Goal: Task Accomplishment & Management: Manage account settings

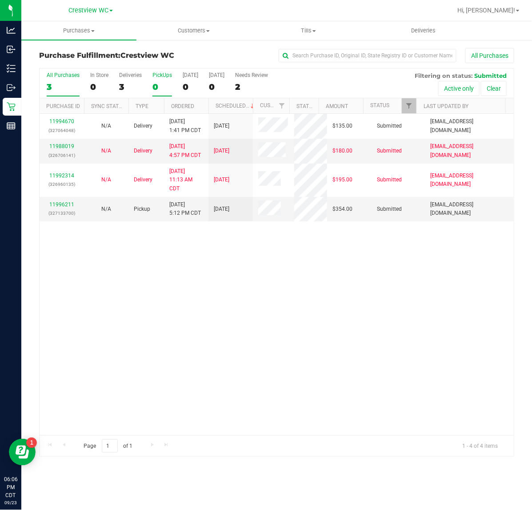
click at [157, 85] on div "0" at bounding box center [163, 87] width 20 height 10
click at [0, 0] on input "PickUps 0" at bounding box center [0, 0] width 0 height 0
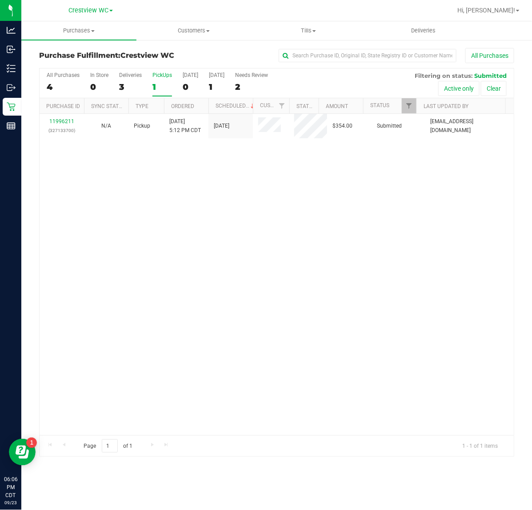
click at [161, 88] on div "1" at bounding box center [163, 87] width 20 height 10
click at [0, 0] on input "PickUps 1" at bounding box center [0, 0] width 0 height 0
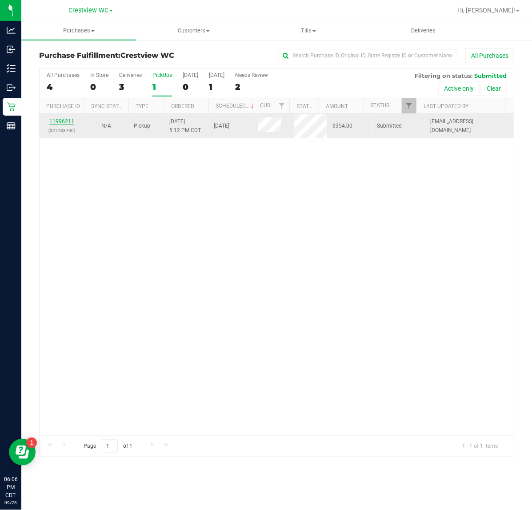
click at [69, 121] on link "11996211" at bounding box center [61, 121] width 25 height 6
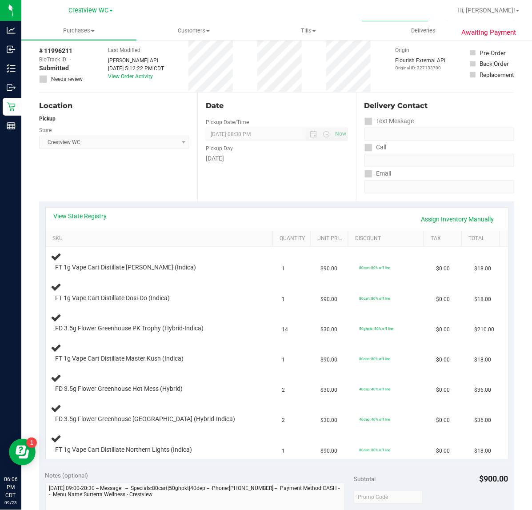
scroll to position [56, 0]
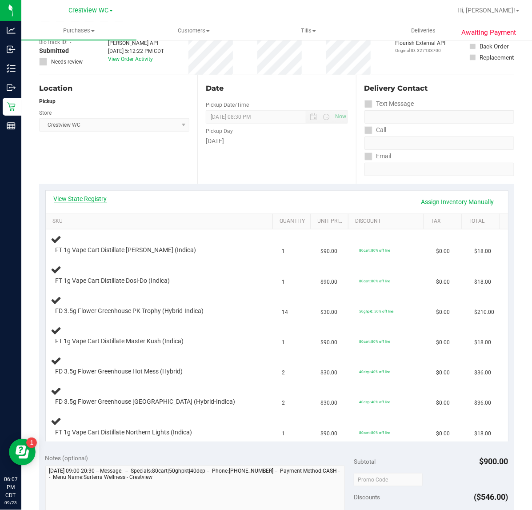
click at [81, 202] on link "View State Registry" at bounding box center [80, 198] width 53 height 9
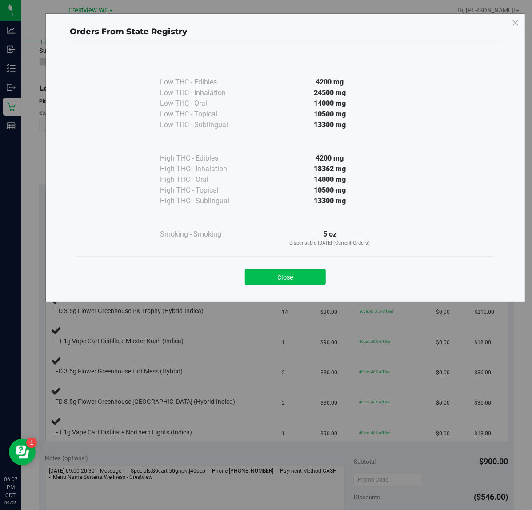
click at [273, 276] on button "Close" at bounding box center [285, 277] width 81 height 16
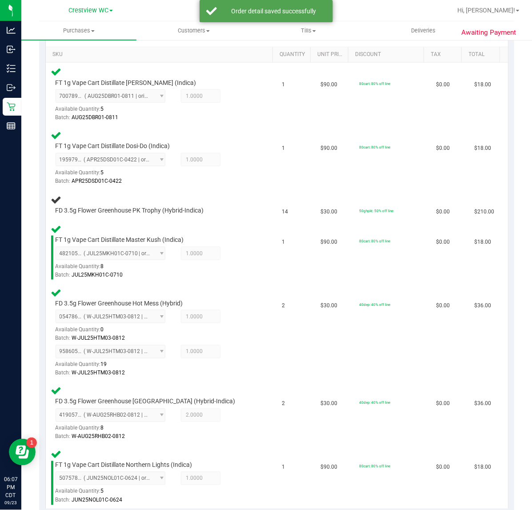
scroll to position [276, 0]
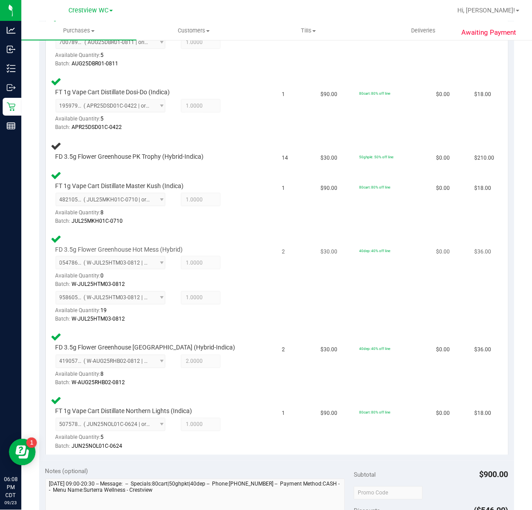
click at [258, 279] on div "FD 3.5g Flower Greenhouse Hot Mess (Hybrid) 0547869062246860 ( W-JUL25HTM03-081…" at bounding box center [161, 278] width 221 height 91
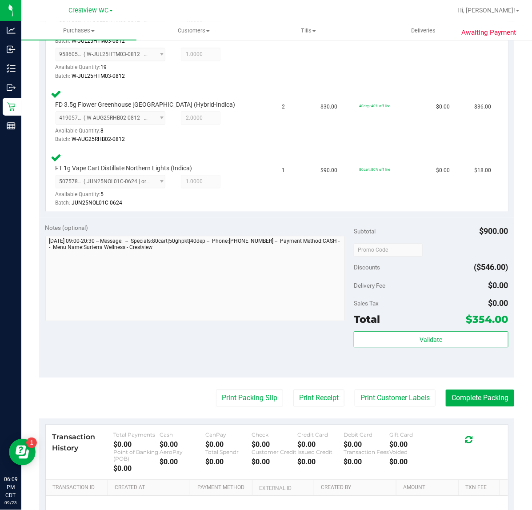
scroll to position [647, 0]
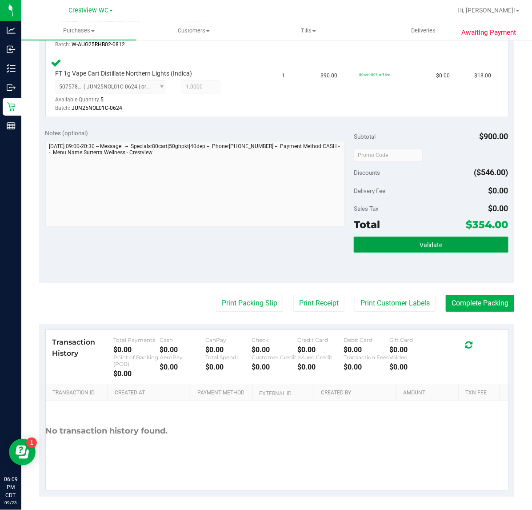
click at [430, 241] on span "Validate" at bounding box center [431, 244] width 23 height 7
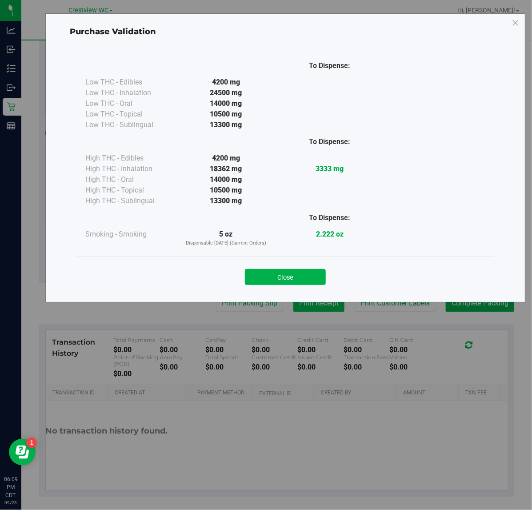
drag, startPoint x: 283, startPoint y: 279, endPoint x: 286, endPoint y: 302, distance: 23.7
click at [284, 279] on button "Close" at bounding box center [285, 277] width 81 height 16
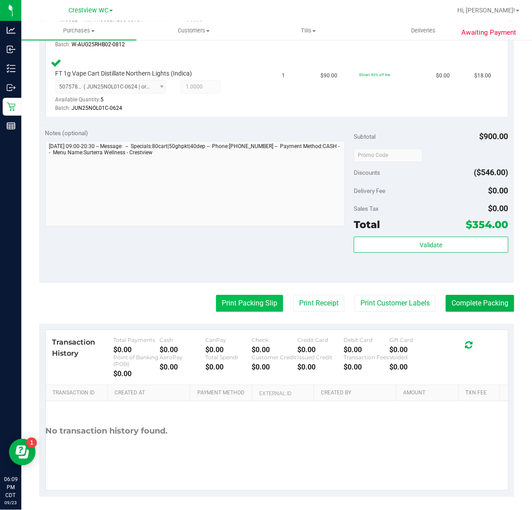
click at [260, 302] on button "Print Packing Slip" at bounding box center [249, 303] width 67 height 17
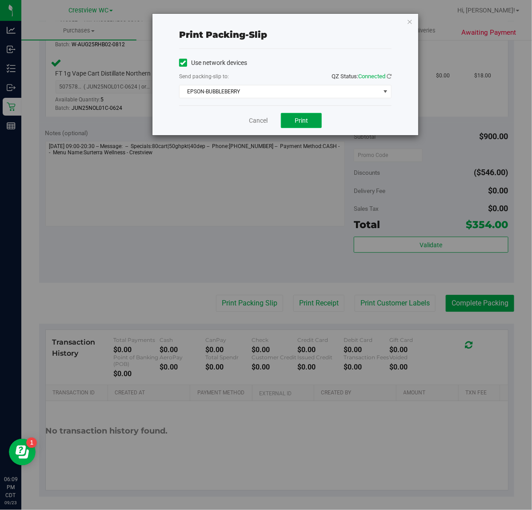
click at [296, 115] on button "Print" at bounding box center [301, 120] width 41 height 15
click at [259, 121] on link "Cancel" at bounding box center [258, 120] width 19 height 9
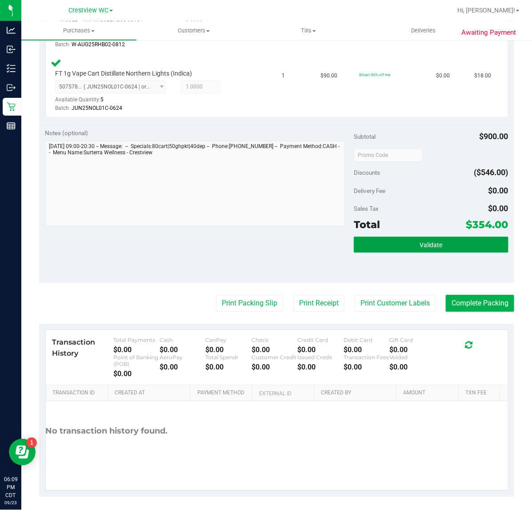
click at [404, 243] on button "Validate" at bounding box center [431, 245] width 154 height 16
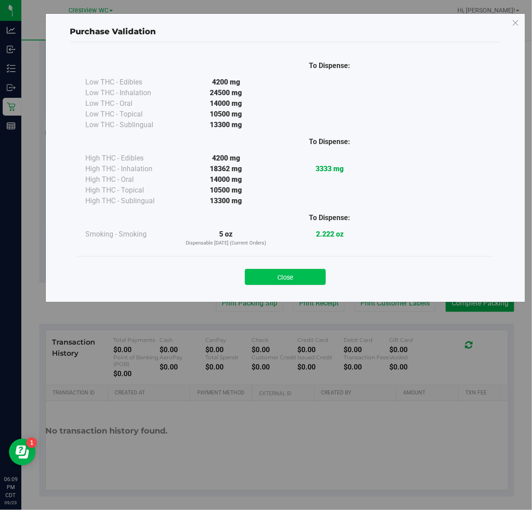
click at [280, 271] on button "Close" at bounding box center [285, 277] width 81 height 16
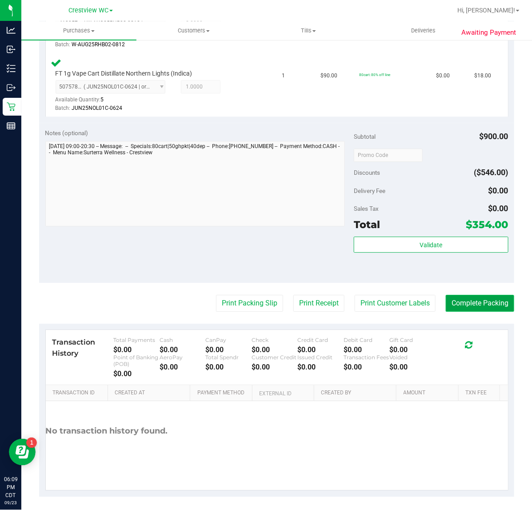
click at [479, 298] on button "Complete Packing" at bounding box center [480, 303] width 68 height 17
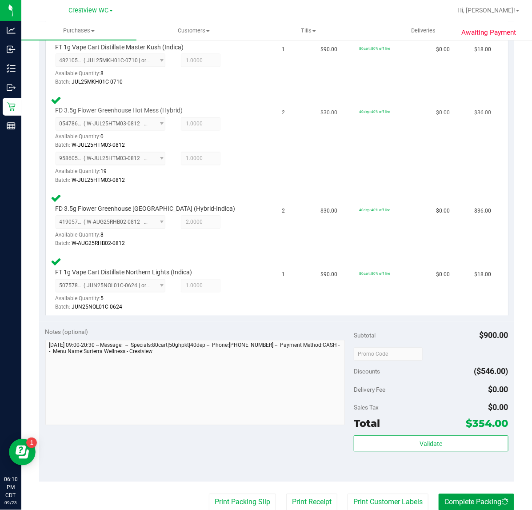
scroll to position [370, 0]
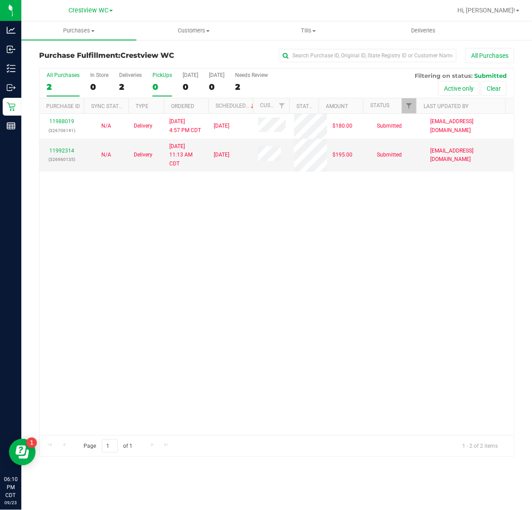
click at [153, 82] on div "0" at bounding box center [163, 87] width 20 height 10
click at [0, 0] on input "PickUps 0" at bounding box center [0, 0] width 0 height 0
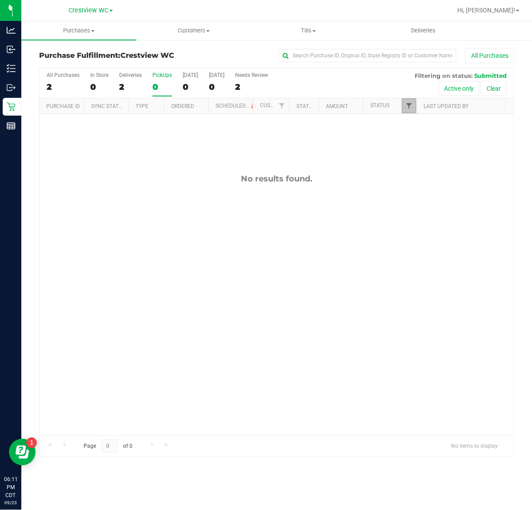
click at [412, 105] on span "Filter" at bounding box center [409, 105] width 7 height 7
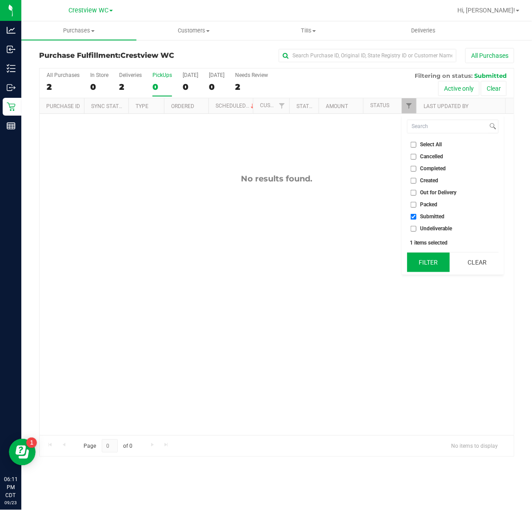
click at [426, 262] on button "Filter" at bounding box center [428, 263] width 43 height 20
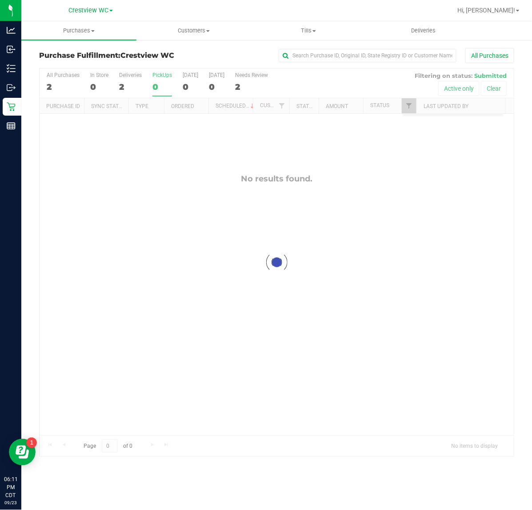
checkbox input "true"
click at [405, 109] on link "Filter" at bounding box center [409, 105] width 15 height 15
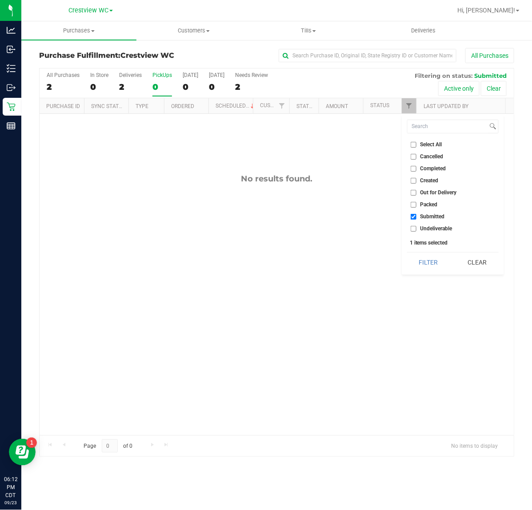
click at [430, 205] on span "Packed" at bounding box center [429, 204] width 17 height 5
click at [417, 205] on input "Packed" at bounding box center [414, 205] width 6 height 6
checkbox input "true"
click at [425, 266] on button "Filter" at bounding box center [428, 263] width 43 height 20
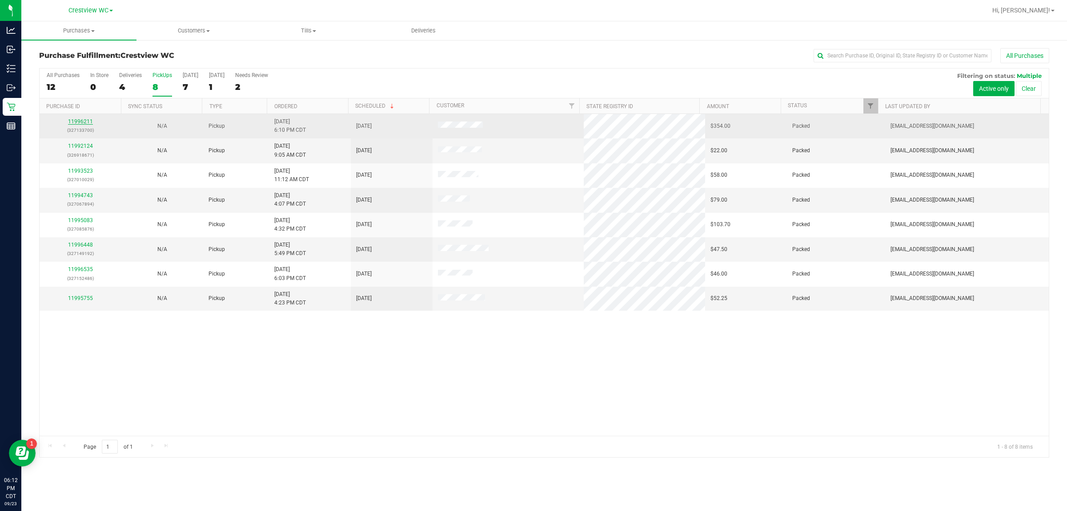
click at [82, 121] on link "11996211" at bounding box center [80, 121] width 25 height 6
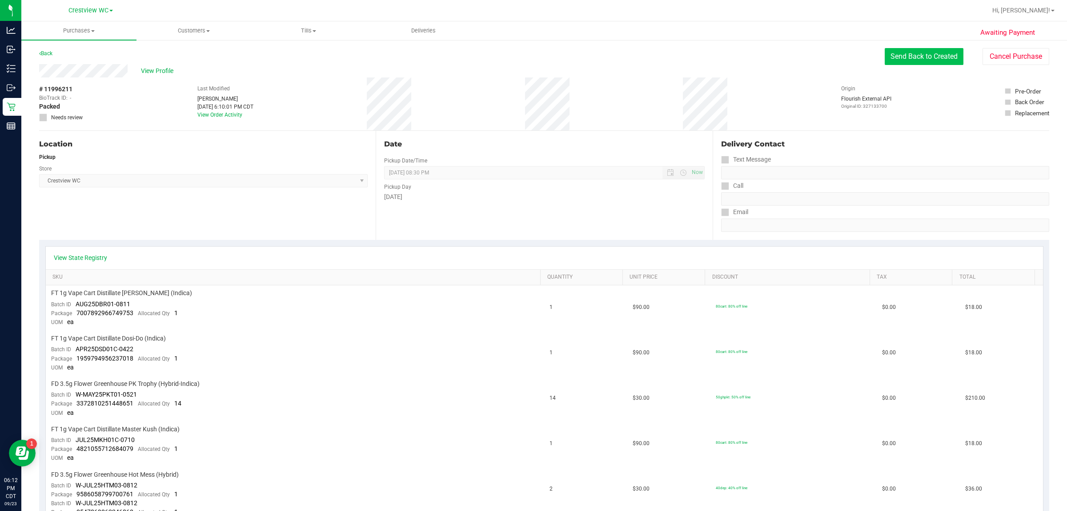
click at [532, 56] on button "Send Back to Created" at bounding box center [924, 56] width 79 height 17
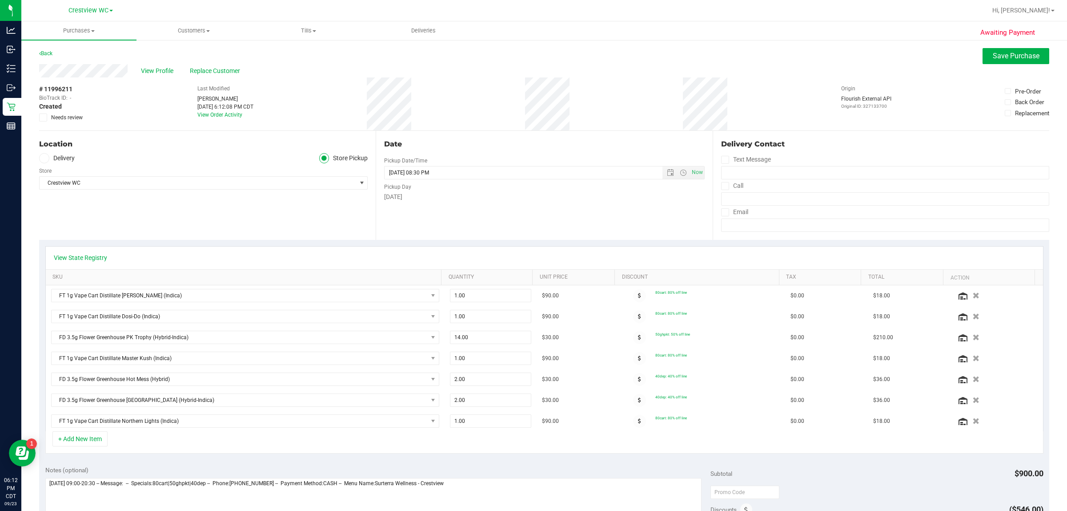
click at [47, 115] on label "Needs review" at bounding box center [61, 117] width 44 height 8
click at [0, 0] on input "Needs review" at bounding box center [0, 0] width 0 height 0
click at [532, 58] on span "Save Purchase" at bounding box center [1016, 56] width 47 height 8
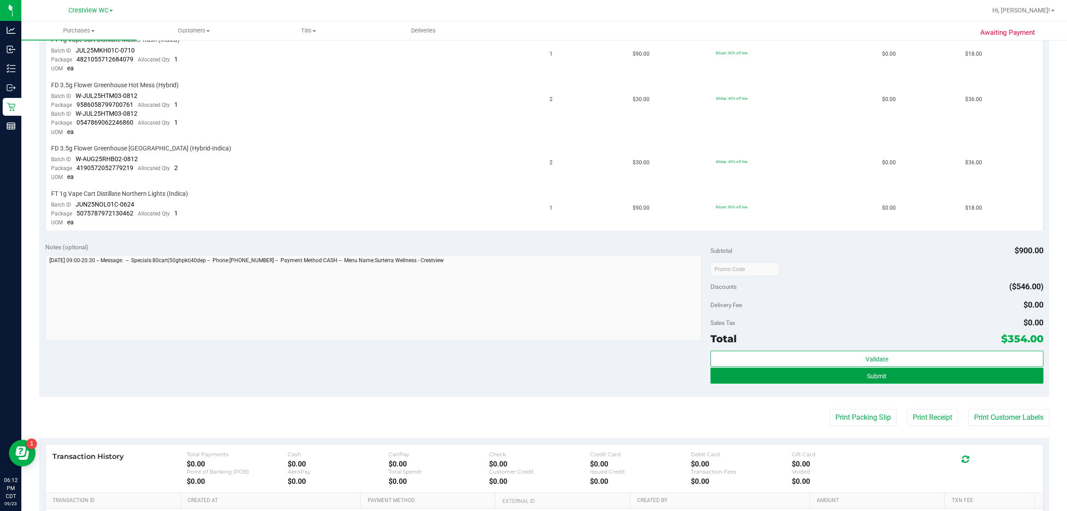
click at [532, 367] on button "Submit" at bounding box center [877, 375] width 333 height 16
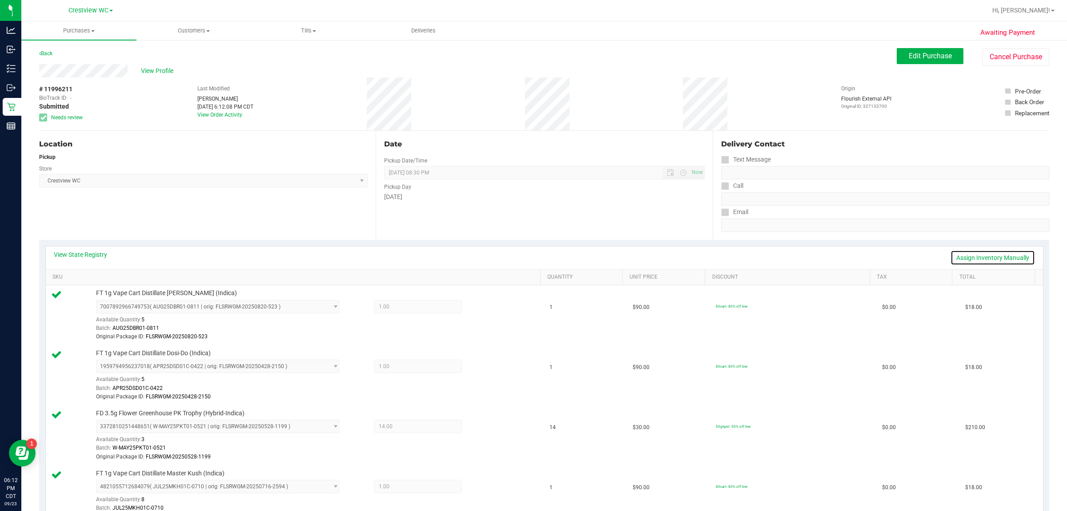
click at [532, 256] on link "Assign Inventory Manually" at bounding box center [993, 257] width 84 height 15
click at [474, 309] on div at bounding box center [480, 307] width 36 height 11
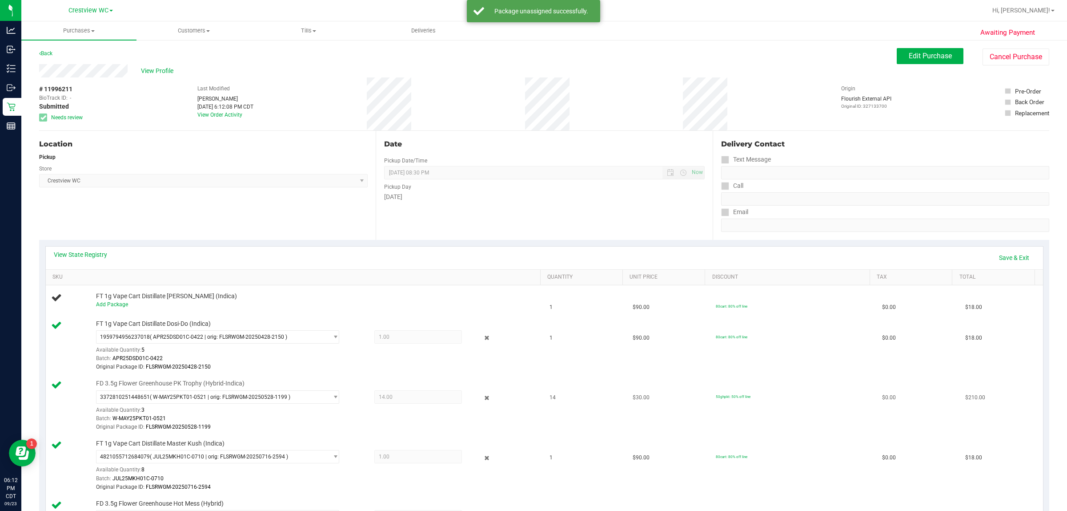
scroll to position [167, 0]
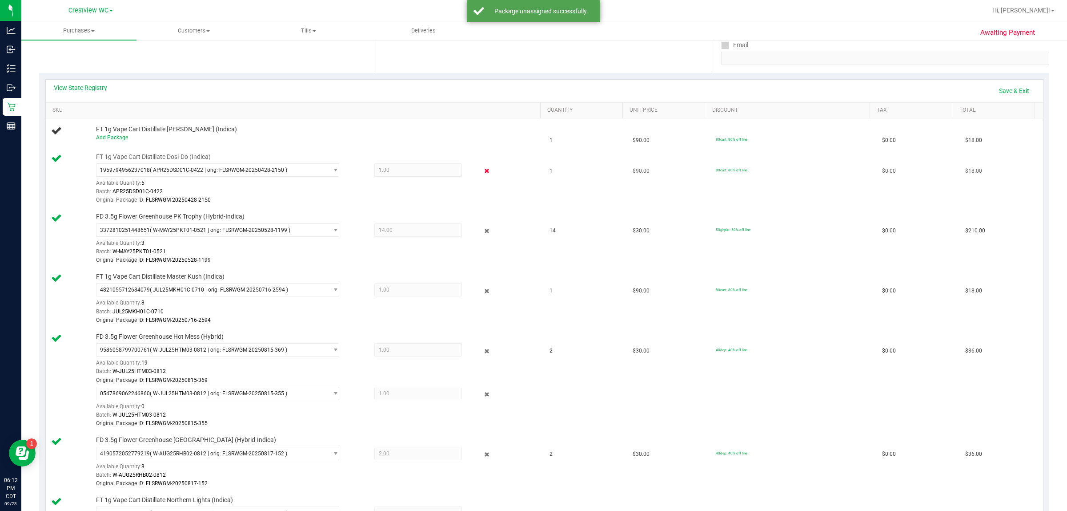
click at [483, 168] on icon at bounding box center [487, 171] width 9 height 10
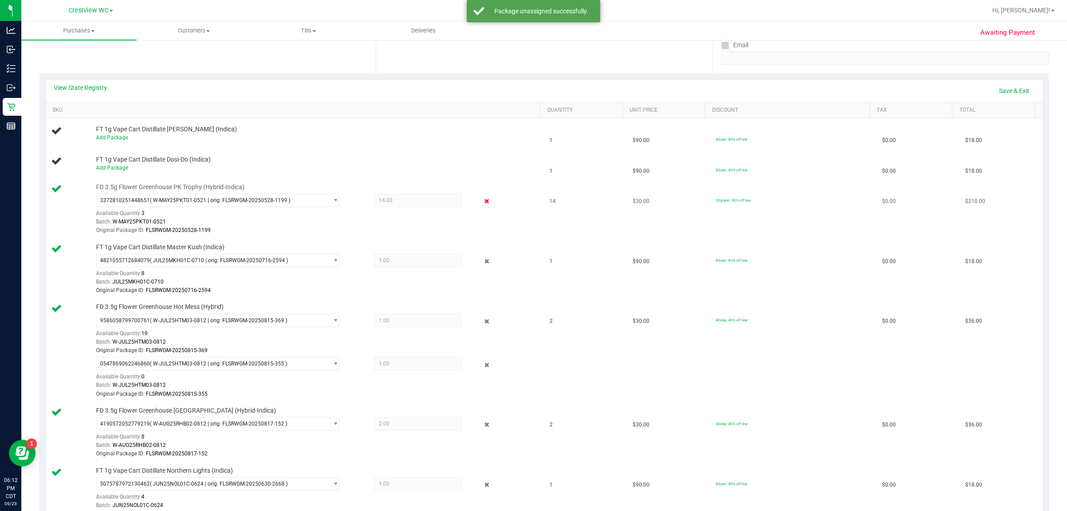
click at [484, 205] on icon at bounding box center [487, 201] width 9 height 10
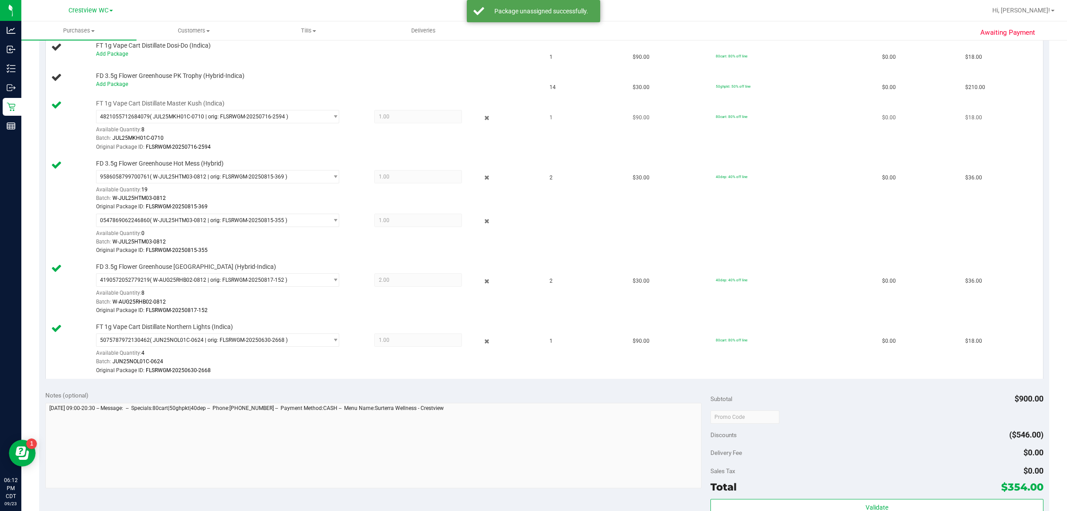
scroll to position [278, 0]
click at [483, 121] on icon at bounding box center [487, 120] width 9 height 10
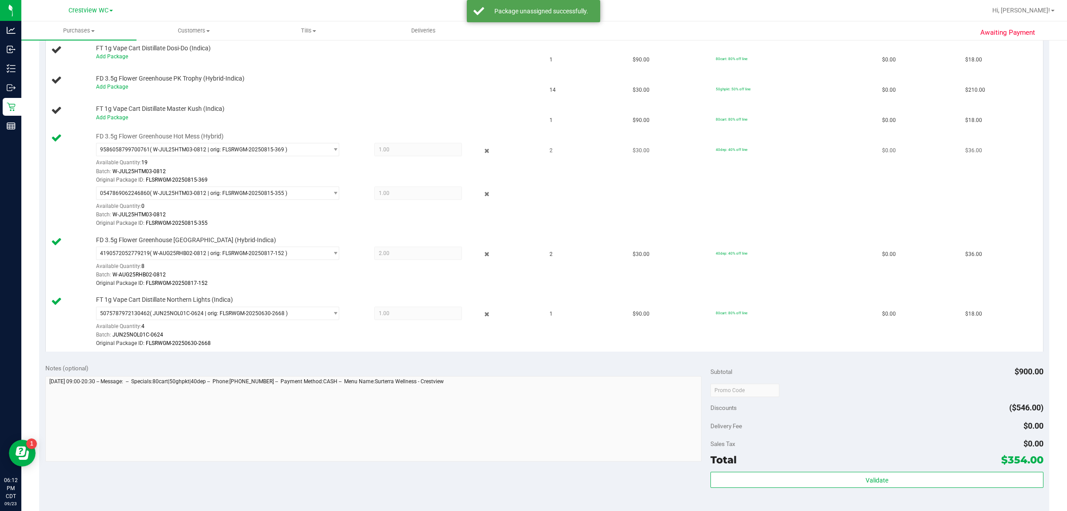
click at [485, 152] on div at bounding box center [480, 150] width 36 height 11
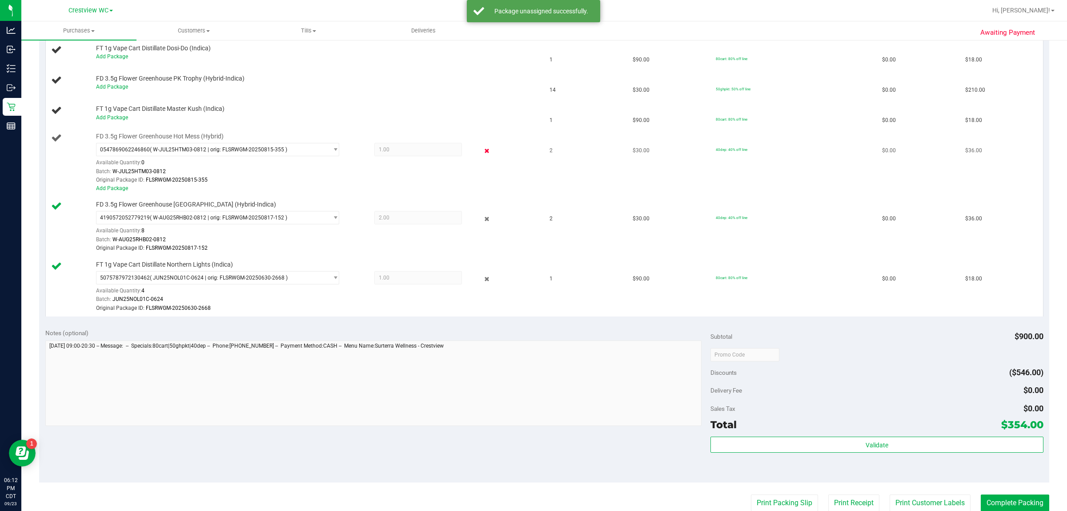
click at [483, 156] on icon at bounding box center [487, 150] width 9 height 10
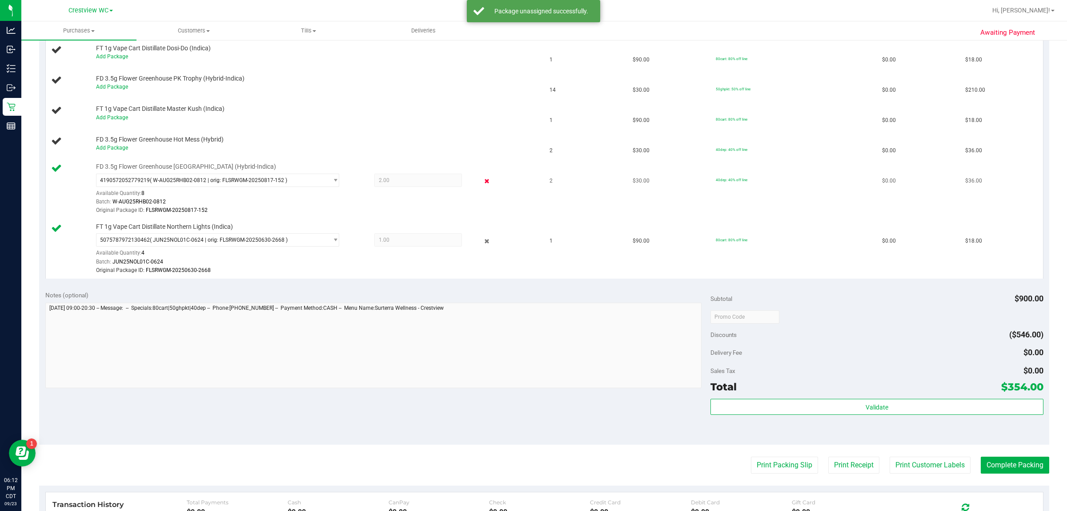
click at [483, 177] on icon at bounding box center [487, 181] width 9 height 10
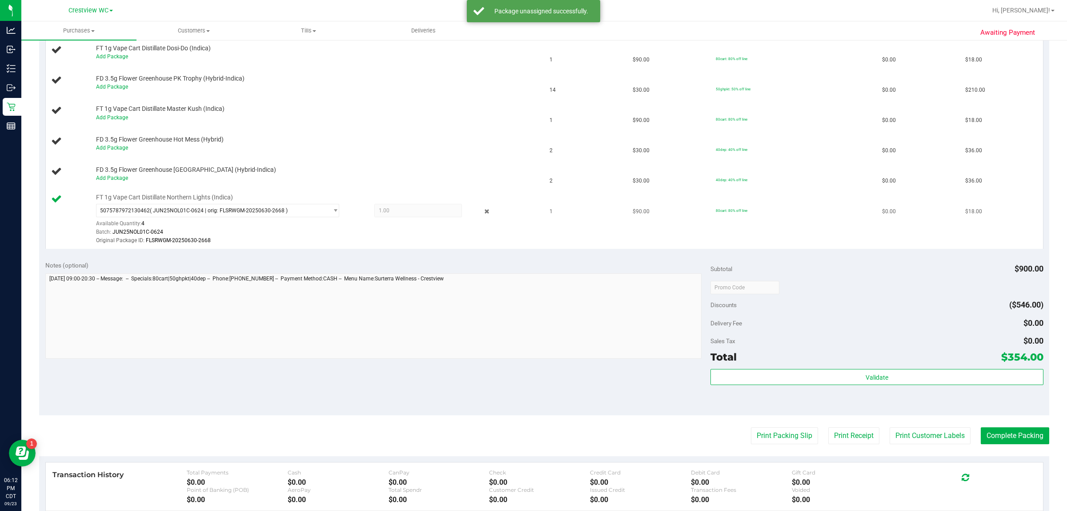
click at [483, 210] on icon at bounding box center [487, 211] width 9 height 10
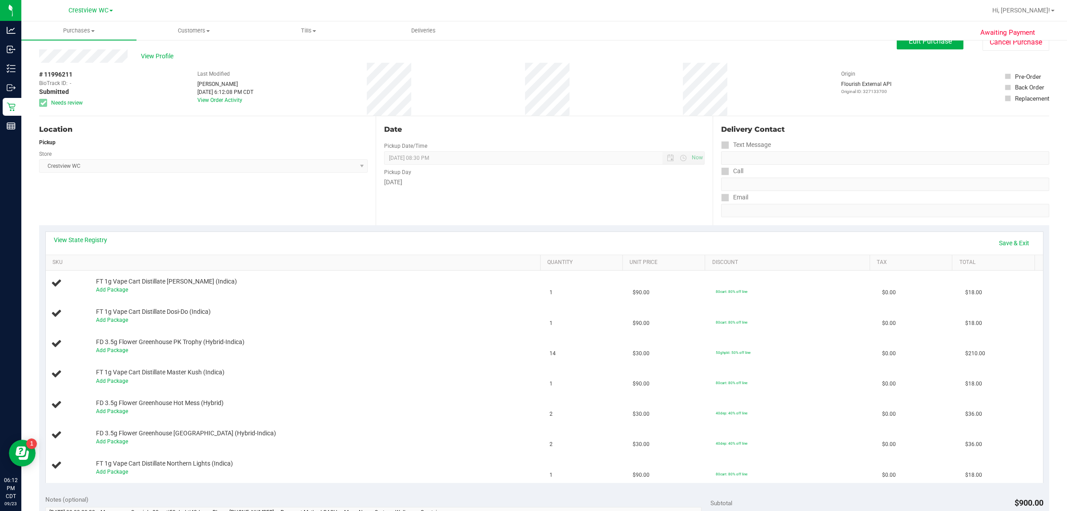
scroll to position [0, 0]
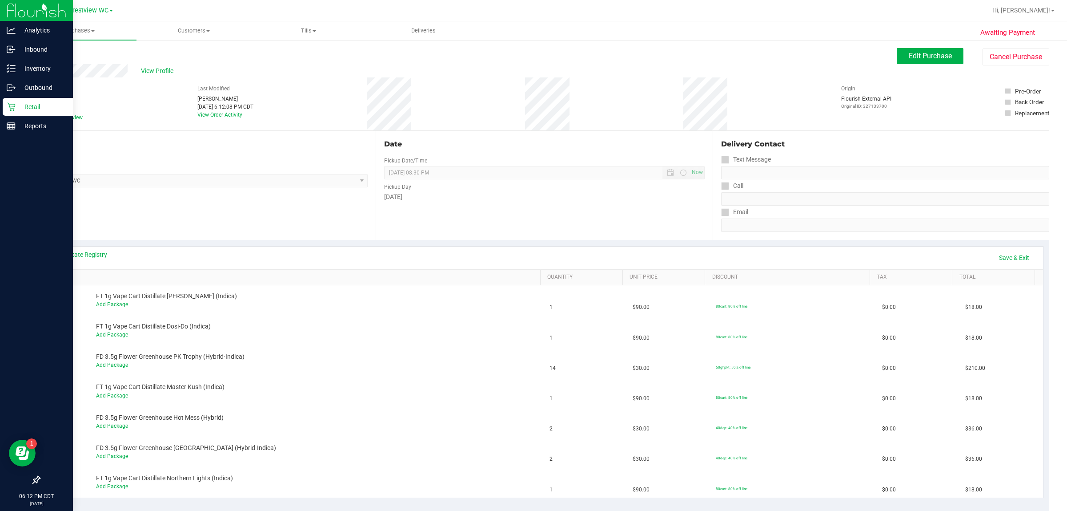
click at [19, 106] on p "Retail" at bounding box center [42, 106] width 53 height 11
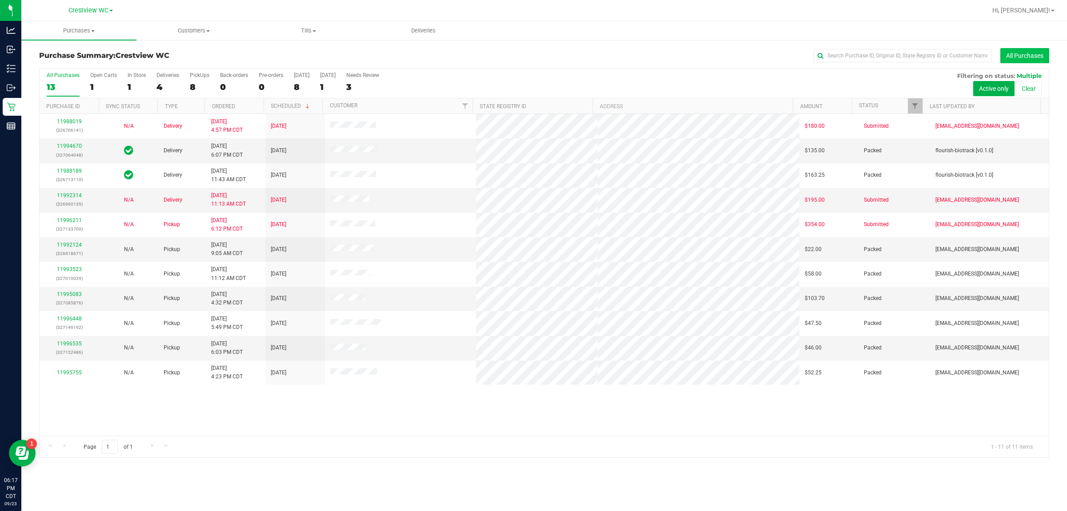
click at [532, 59] on button "All Purchases" at bounding box center [1025, 55] width 49 height 15
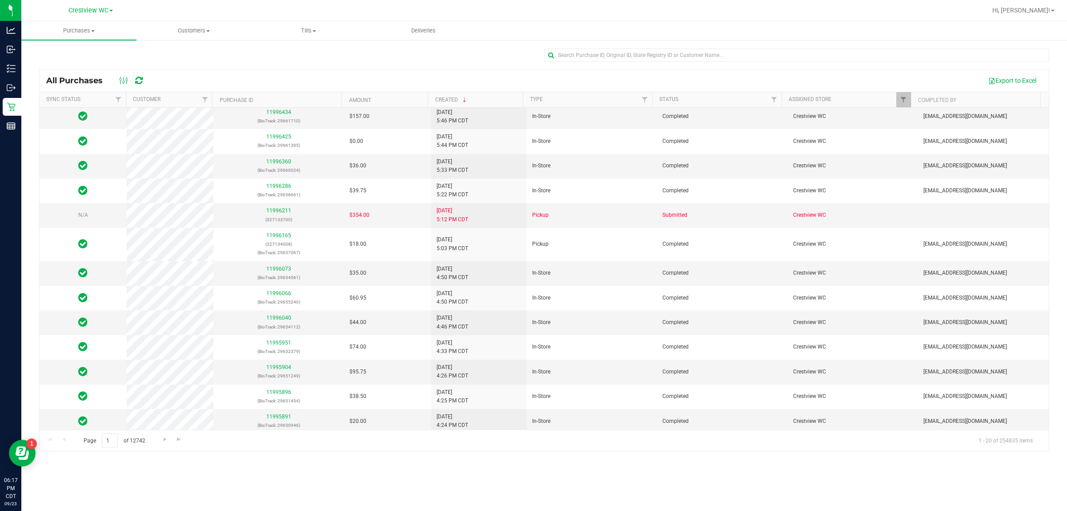
scroll to position [181, 0]
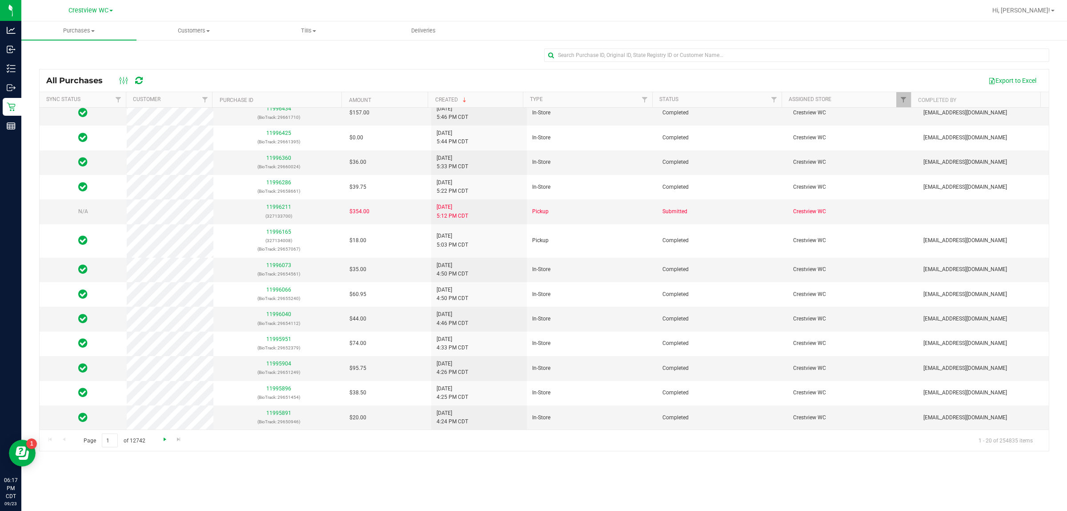
click at [164, 439] on span "Go to the next page" at bounding box center [164, 438] width 7 height 7
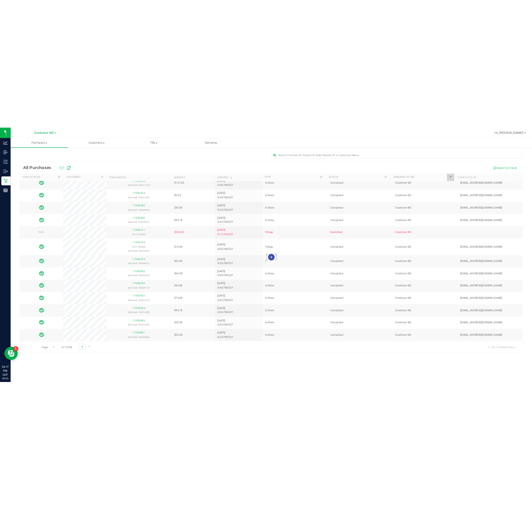
scroll to position [0, 0]
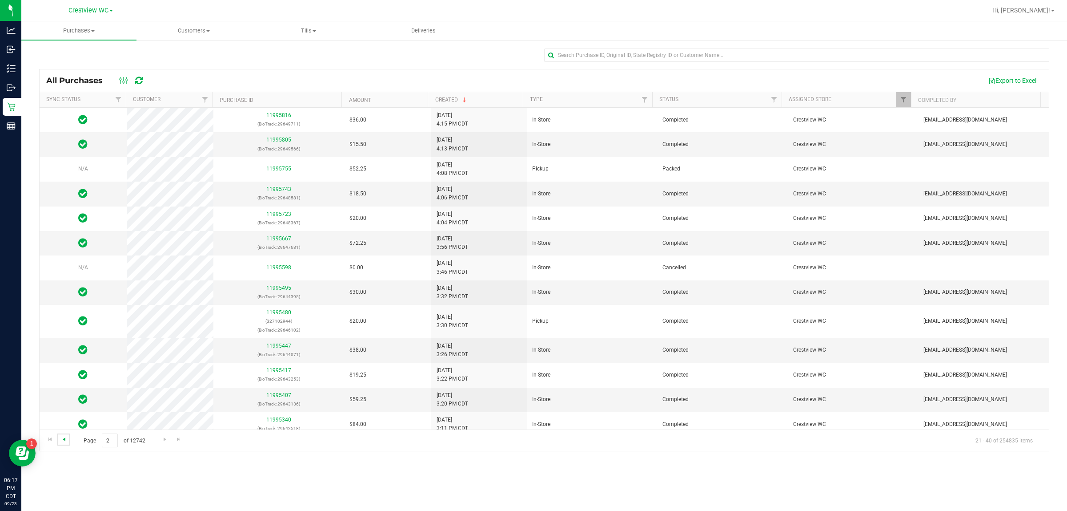
click at [64, 439] on span "Go to the previous page" at bounding box center [63, 438] width 7 height 7
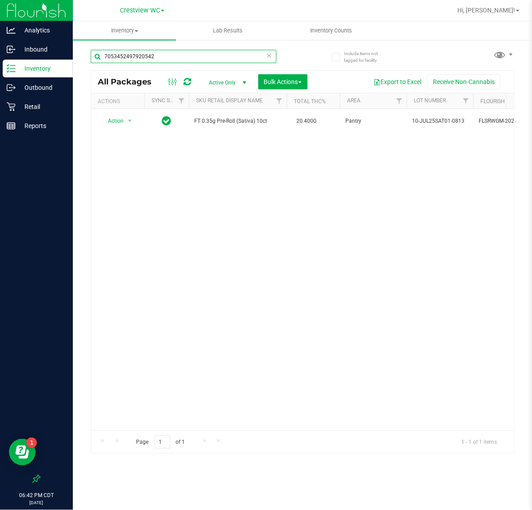
drag, startPoint x: 163, startPoint y: 56, endPoint x: -96, endPoint y: 13, distance: 262.2
click at [0, 13] on html "Analytics Inbound Inventory Outbound Retail Reports 06:42 PM CDT [DATE] 09/23 C…" at bounding box center [266, 255] width 532 height 510
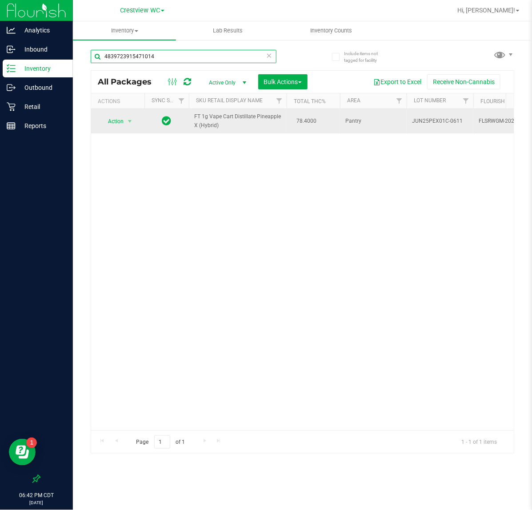
type input "4839723915471014"
click at [119, 117] on span "Action" at bounding box center [112, 121] width 24 height 12
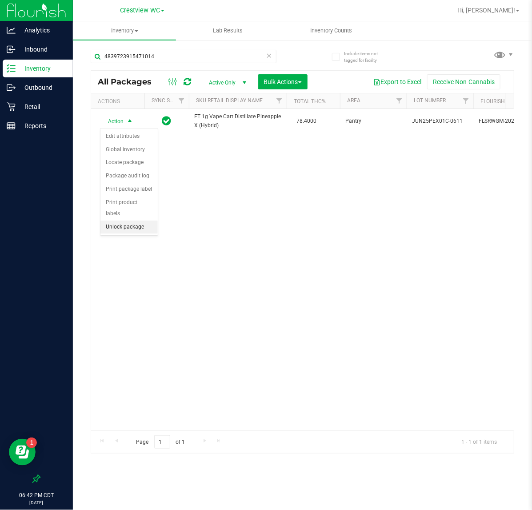
click at [135, 221] on li "Unlock package" at bounding box center [129, 227] width 57 height 13
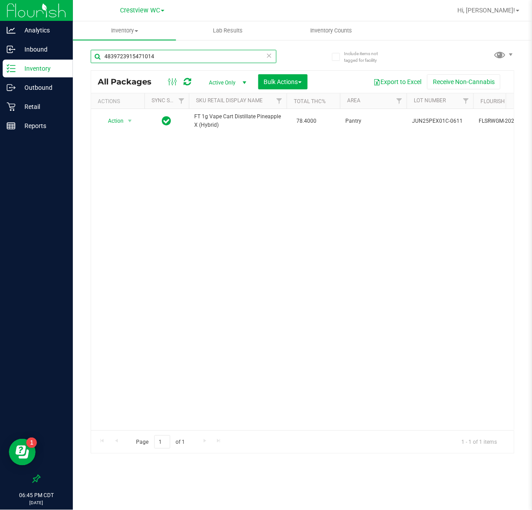
drag, startPoint x: 166, startPoint y: 56, endPoint x: -205, endPoint y: 54, distance: 371.3
click at [0, 54] on html "Analytics Inbound Inventory Outbound Retail Reports 06:45 PM CDT [DATE] 09/23 C…" at bounding box center [266, 255] width 532 height 510
type input "ppu"
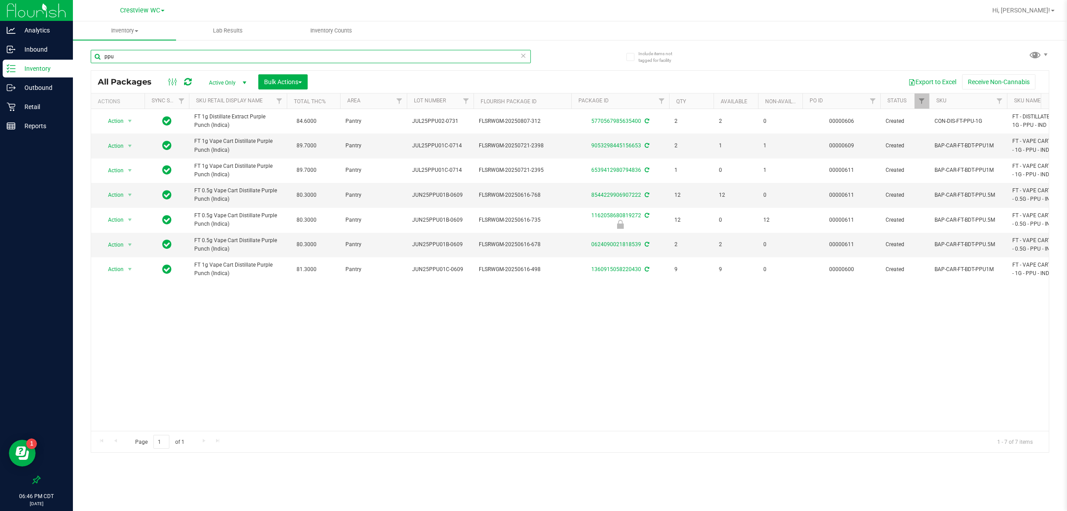
drag, startPoint x: 96, startPoint y: 63, endPoint x: 62, endPoint y: 72, distance: 34.9
click at [46, 63] on div "Analytics Inbound Inventory Outbound Retail Reports 06:46 PM CDT 09/23/2025 09/…" at bounding box center [533, 255] width 1067 height 511
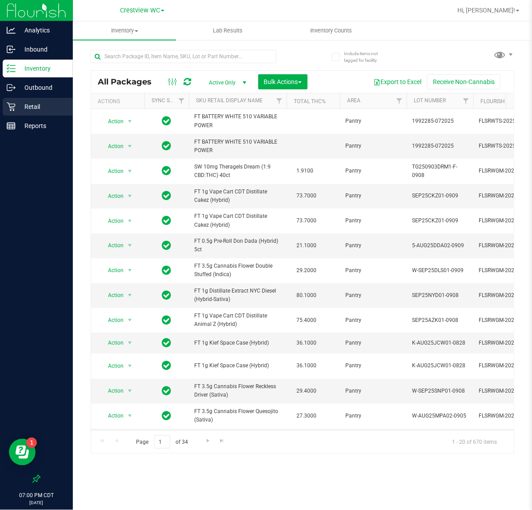
click at [29, 108] on p "Retail" at bounding box center [42, 106] width 53 height 11
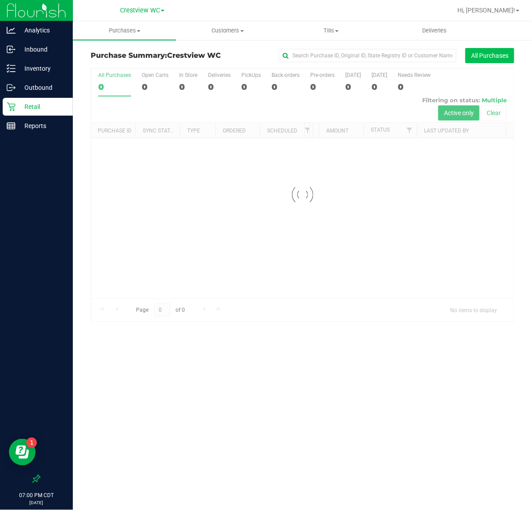
click at [506, 57] on button "All Purchases" at bounding box center [490, 55] width 49 height 15
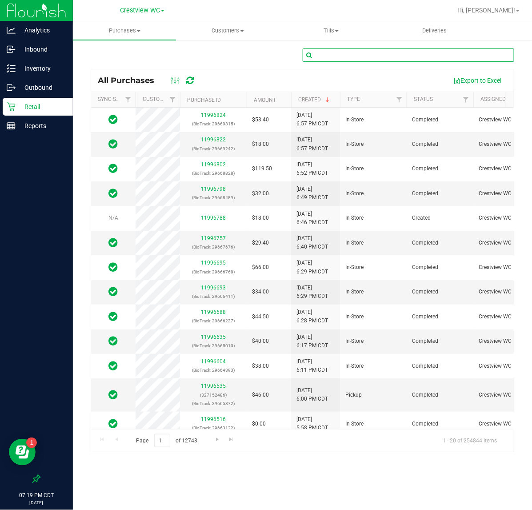
click at [373, 55] on input "text" at bounding box center [409, 54] width 212 height 13
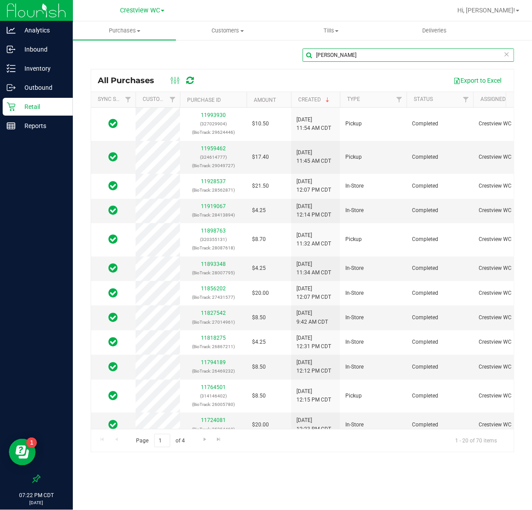
type input "snavely"
click at [52, 99] on div "Retail" at bounding box center [38, 107] width 70 height 18
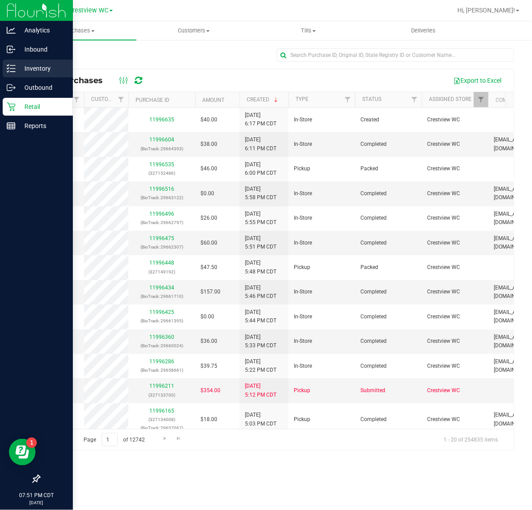
click at [9, 71] on icon at bounding box center [8, 71] width 2 height 1
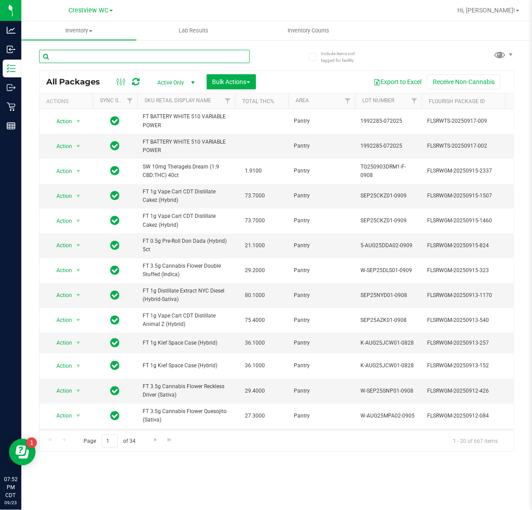
click at [178, 61] on input "text" at bounding box center [144, 56] width 211 height 13
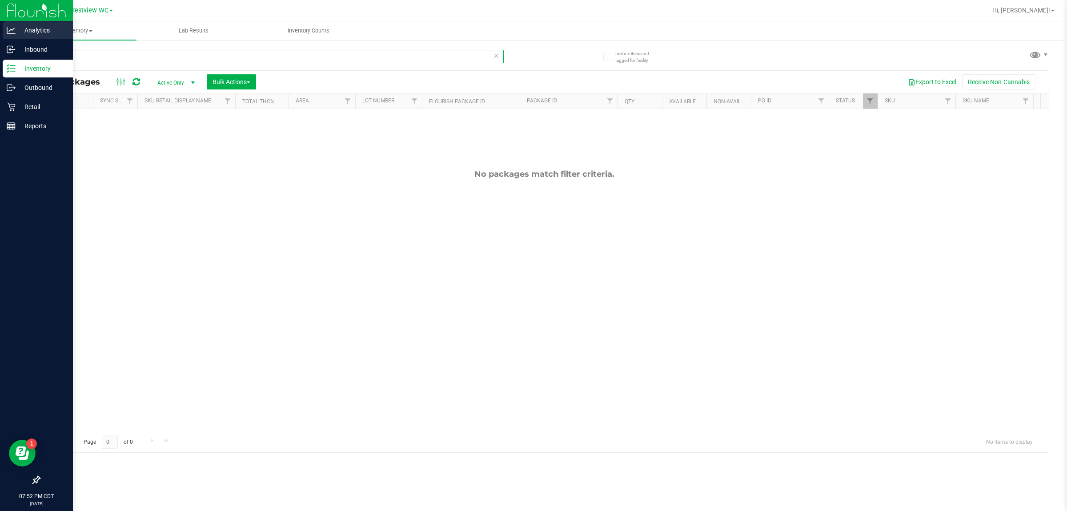
drag, startPoint x: 72, startPoint y: 57, endPoint x: 0, endPoint y: 32, distance: 76.2
click at [0, 32] on div "Analytics Inbound Inventory Outbound Retail Reports 07:52 PM CDT [DATE] 09/23 C…" at bounding box center [533, 255] width 1067 height 511
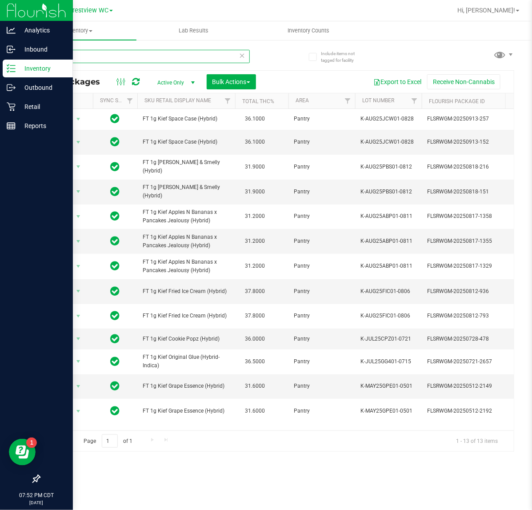
type input "kief"
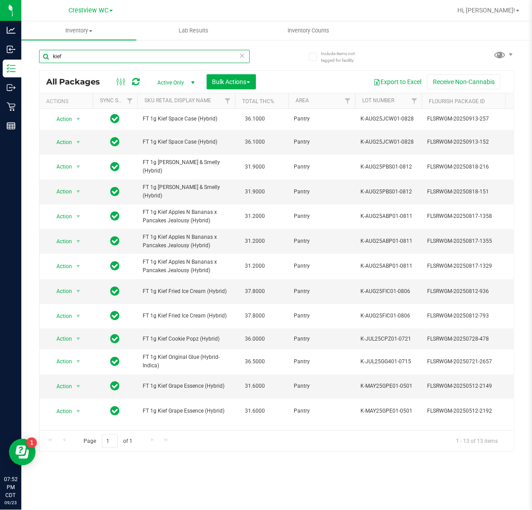
click at [242, 63] on input "kief" at bounding box center [144, 56] width 211 height 13
click at [245, 56] on icon at bounding box center [242, 55] width 6 height 11
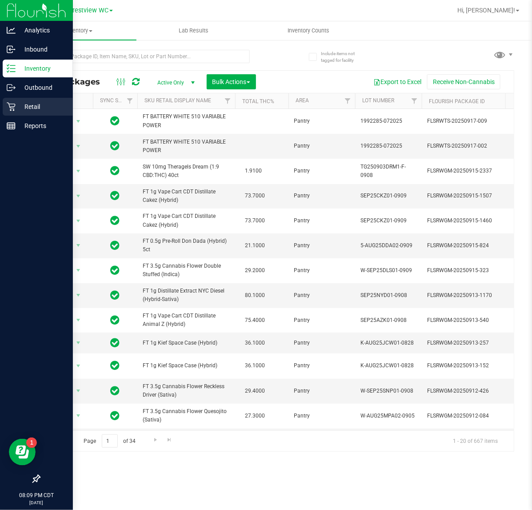
drag, startPoint x: 28, startPoint y: 105, endPoint x: 58, endPoint y: 105, distance: 29.8
click at [29, 105] on p "Retail" at bounding box center [42, 106] width 53 height 11
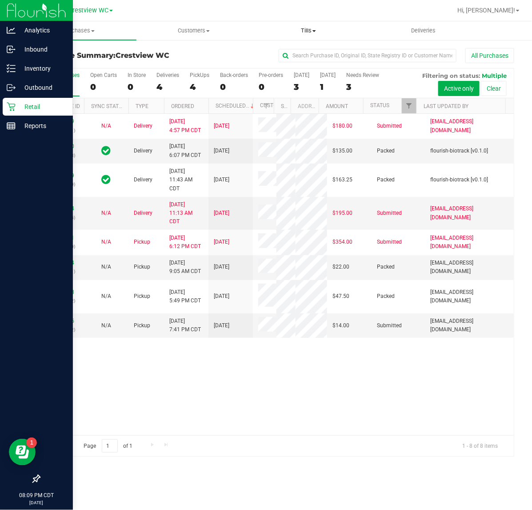
click at [321, 28] on span "Tills" at bounding box center [309, 31] width 114 height 8
click at [292, 50] on span "Manage tills" at bounding box center [281, 54] width 60 height 8
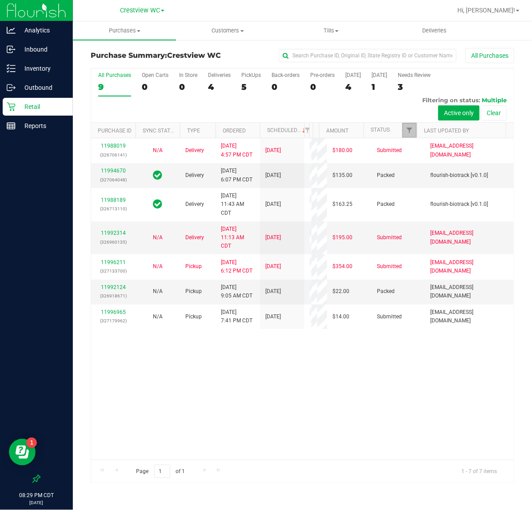
click at [414, 125] on link "Filter" at bounding box center [409, 130] width 15 height 15
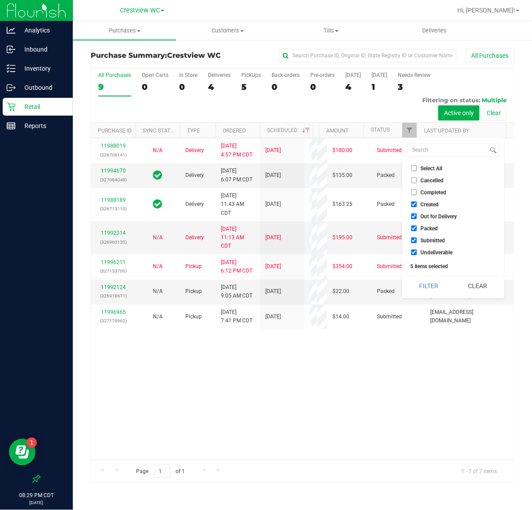
click at [428, 207] on span "Created" at bounding box center [430, 204] width 18 height 5
click at [417, 207] on input "Created" at bounding box center [414, 204] width 6 height 6
checkbox input "false"
click at [434, 210] on ul "Select All Cancelled Completed Created Out for Delivery Packed Submitted Undeli…" at bounding box center [454, 210] width 92 height 93
click at [436, 214] on span "Out for Delivery" at bounding box center [439, 216] width 36 height 5
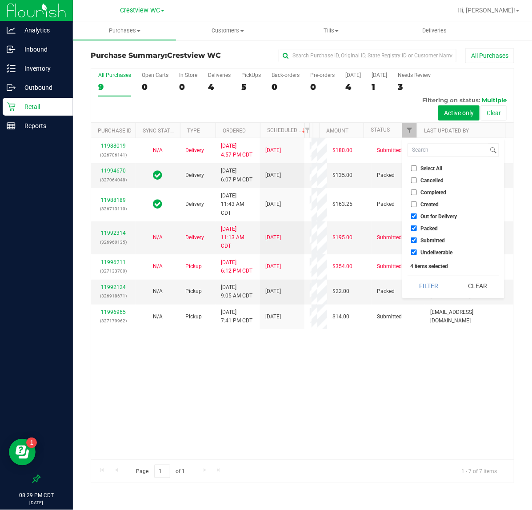
click at [417, 213] on input "Out for Delivery" at bounding box center [414, 216] width 6 height 6
checkbox input "false"
click at [436, 236] on li "Submitted" at bounding box center [454, 240] width 92 height 9
click at [436, 245] on li "Submitted" at bounding box center [454, 240] width 92 height 9
click at [436, 250] on span "Undeliverable" at bounding box center [437, 252] width 32 height 5
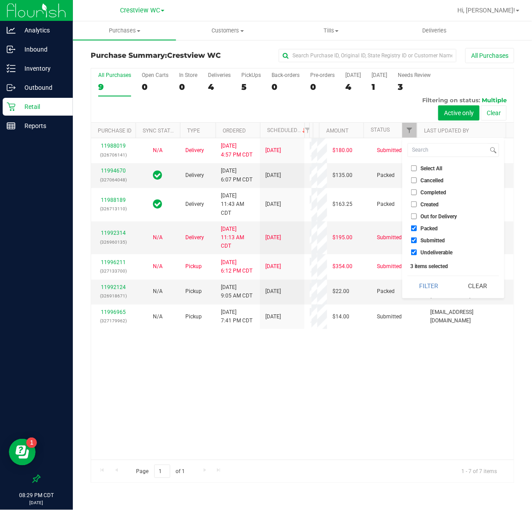
click at [417, 249] on input "Undeliverable" at bounding box center [414, 252] width 6 height 6
checkbox input "false"
click at [436, 239] on span "Submitted" at bounding box center [433, 240] width 24 height 5
click at [417, 239] on input "Submitted" at bounding box center [414, 240] width 6 height 6
checkbox input "false"
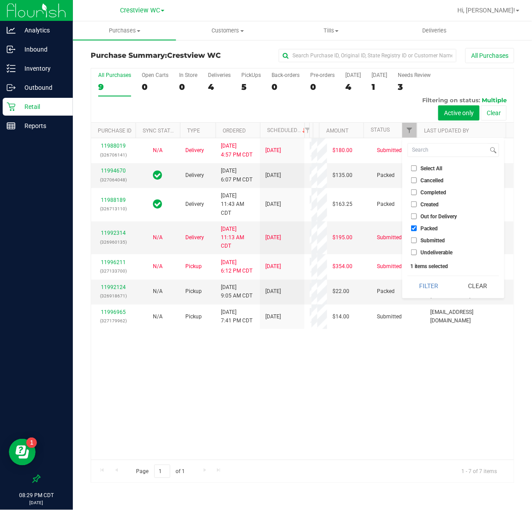
click at [427, 278] on button "Filter" at bounding box center [429, 286] width 43 height 20
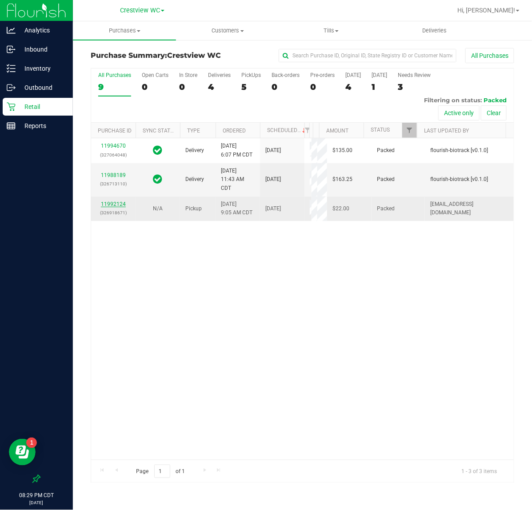
click at [125, 207] on link "11992124" at bounding box center [113, 204] width 25 height 6
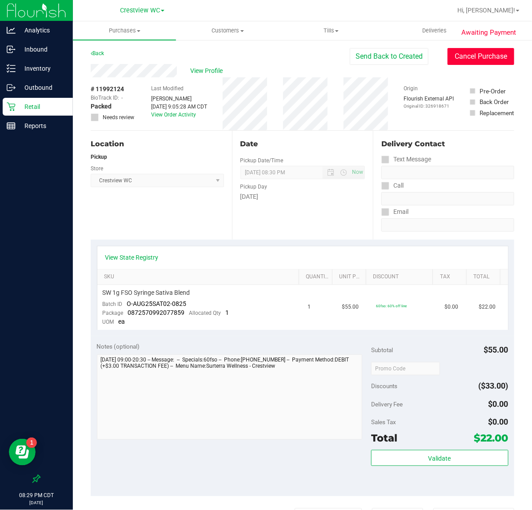
click at [448, 56] on button "Cancel Purchase" at bounding box center [481, 56] width 67 height 17
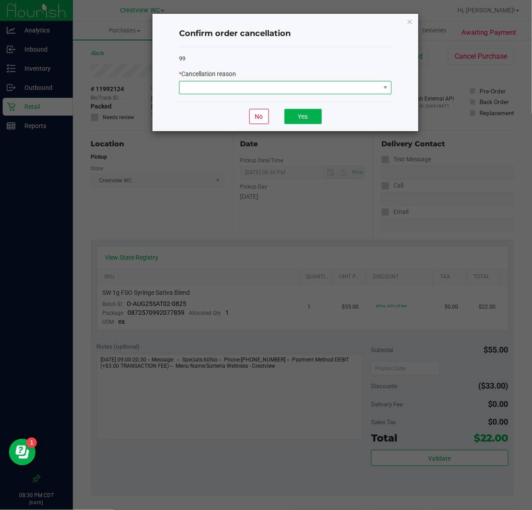
click at [354, 88] on span at bounding box center [280, 87] width 201 height 12
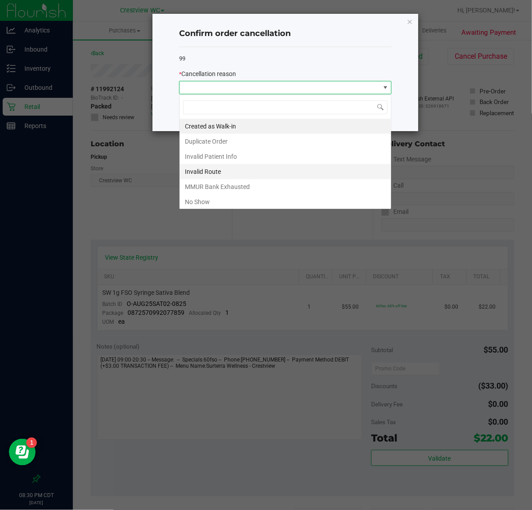
scroll to position [14, 212]
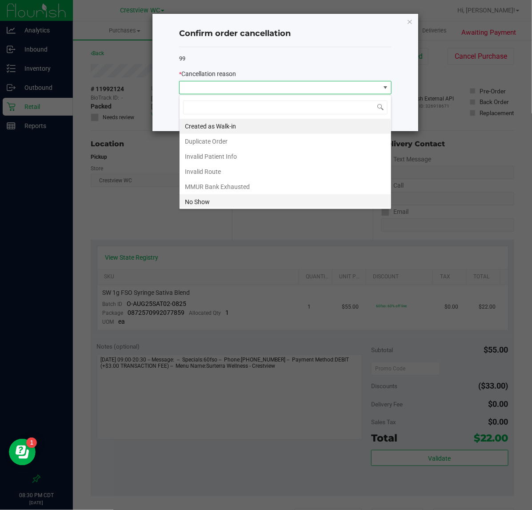
click at [302, 199] on li "No Show" at bounding box center [286, 201] width 212 height 15
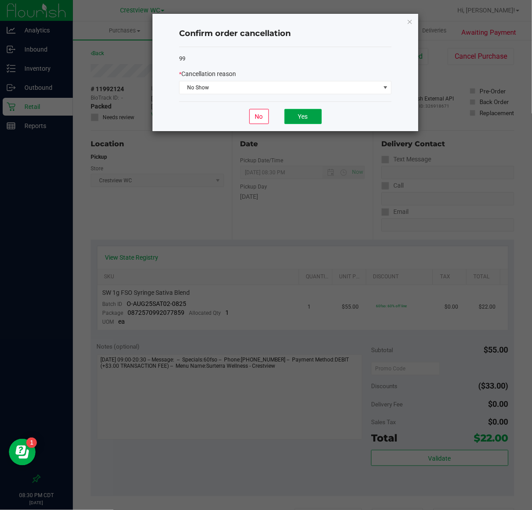
click at [303, 123] on button "Yes" at bounding box center [303, 116] width 37 height 15
